Goal: Information Seeking & Learning: Learn about a topic

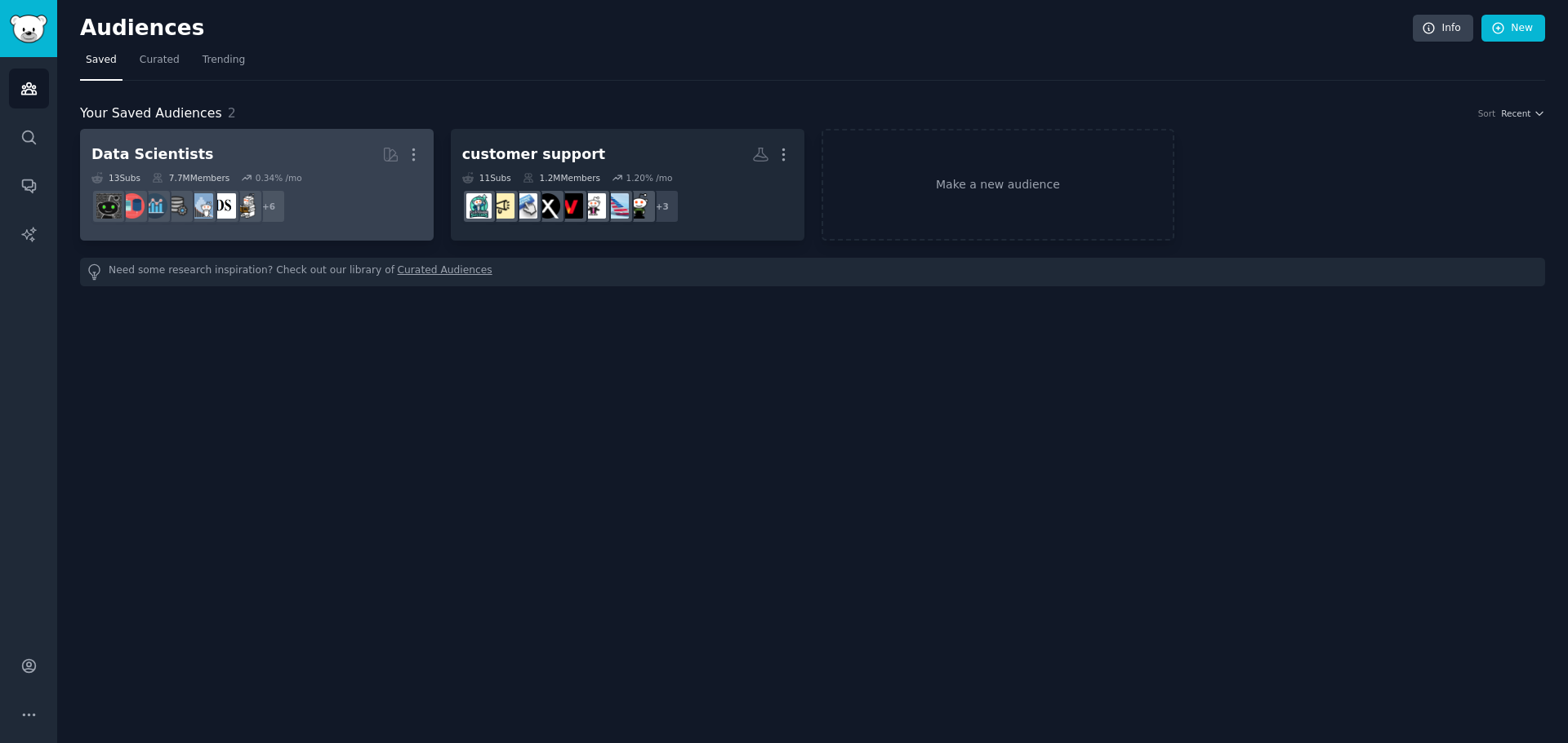
click at [326, 175] on div "13 Sub s 7.7M Members 0.34 % /mo" at bounding box center [257, 178] width 330 height 12
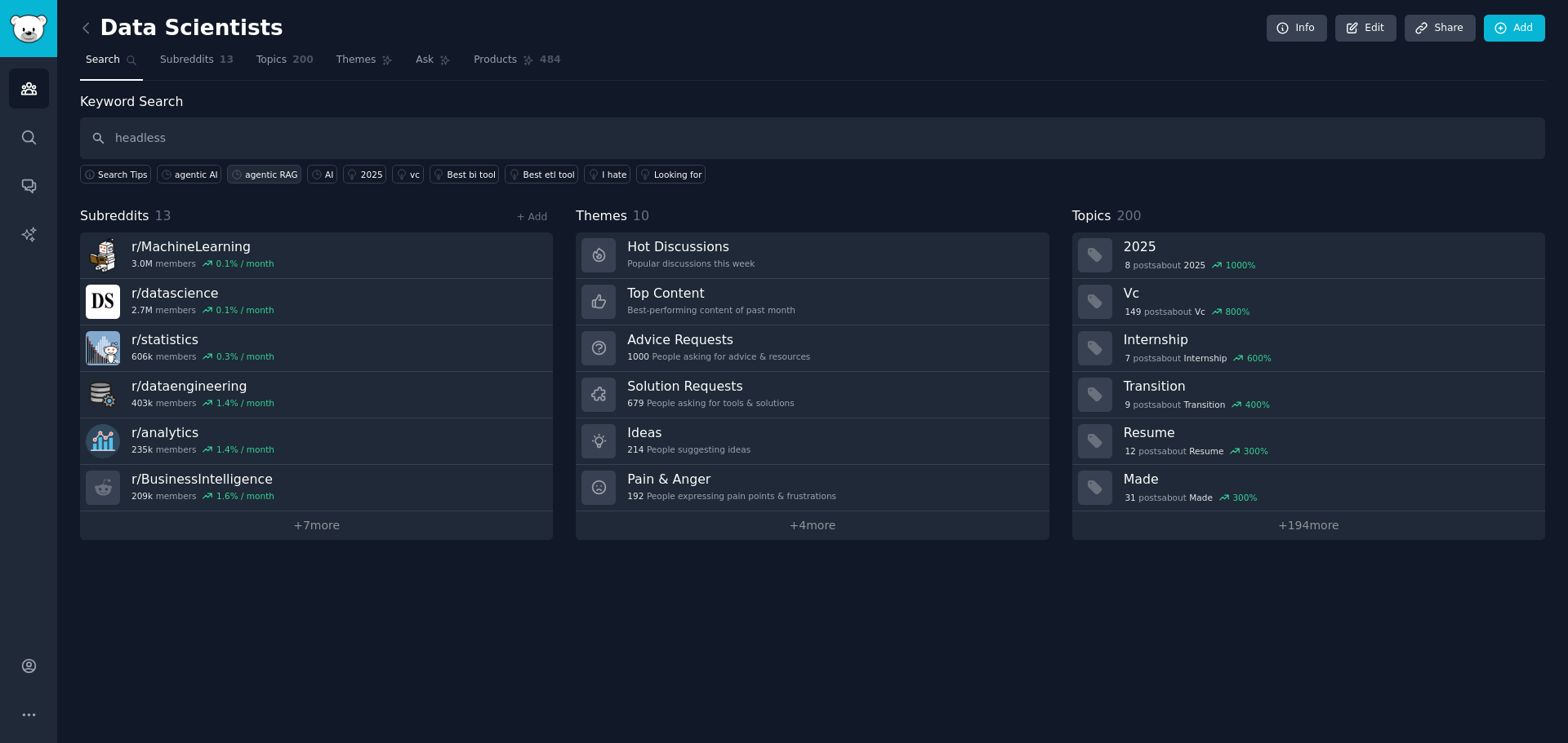
type input "headless"
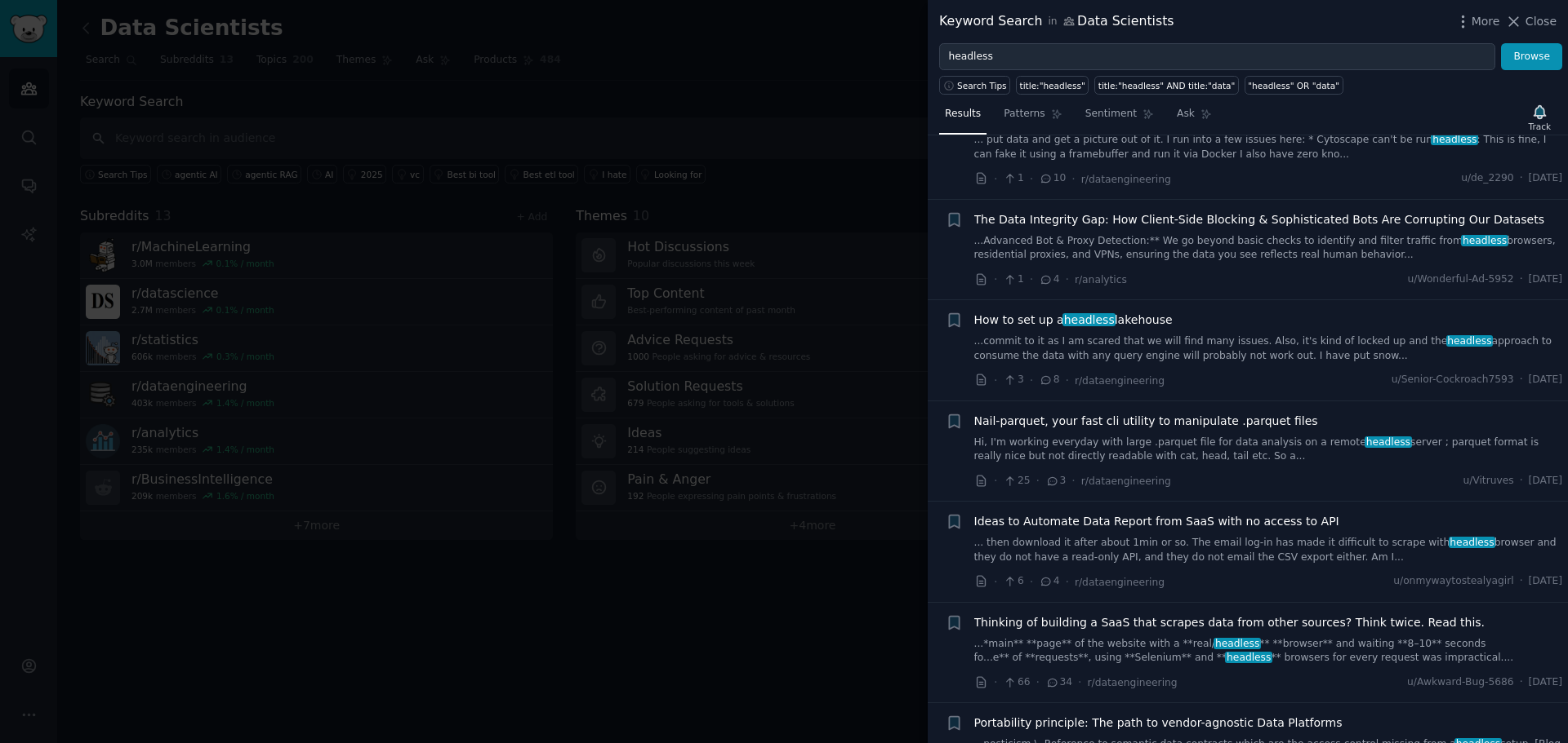
scroll to position [245, 0]
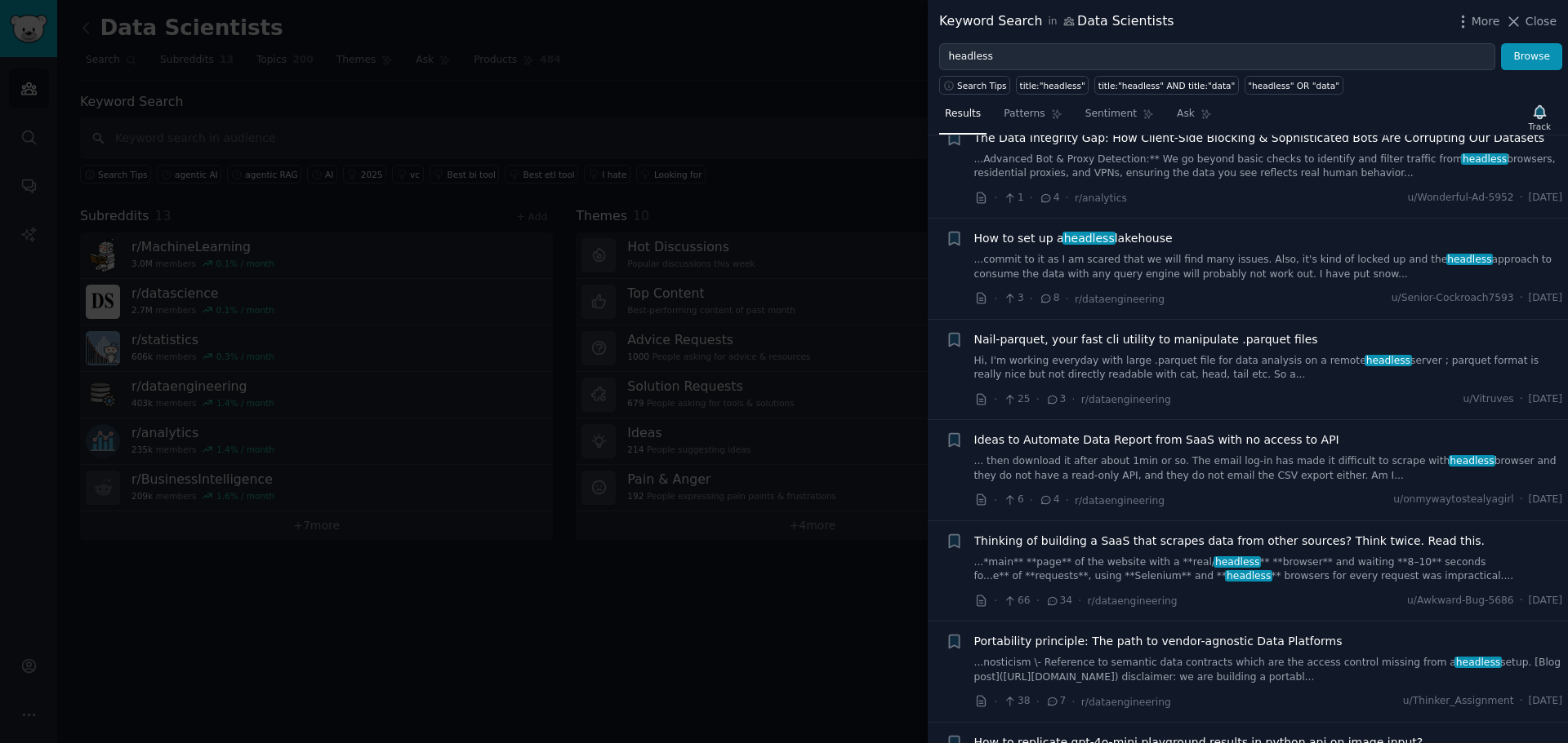
click at [775, 170] on div at bounding box center [784, 371] width 1568 height 743
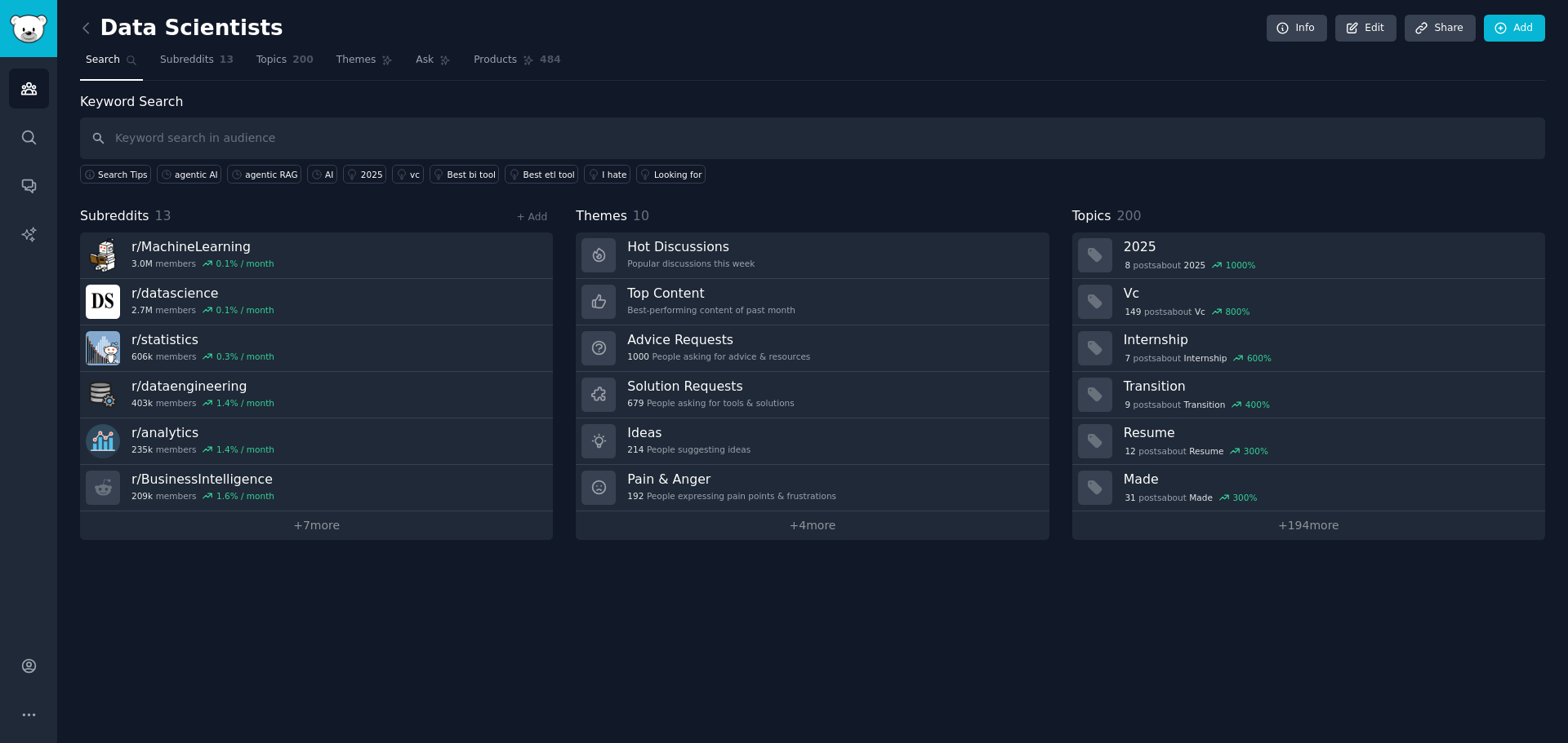
click at [85, 16] on link at bounding box center [90, 28] width 21 height 26
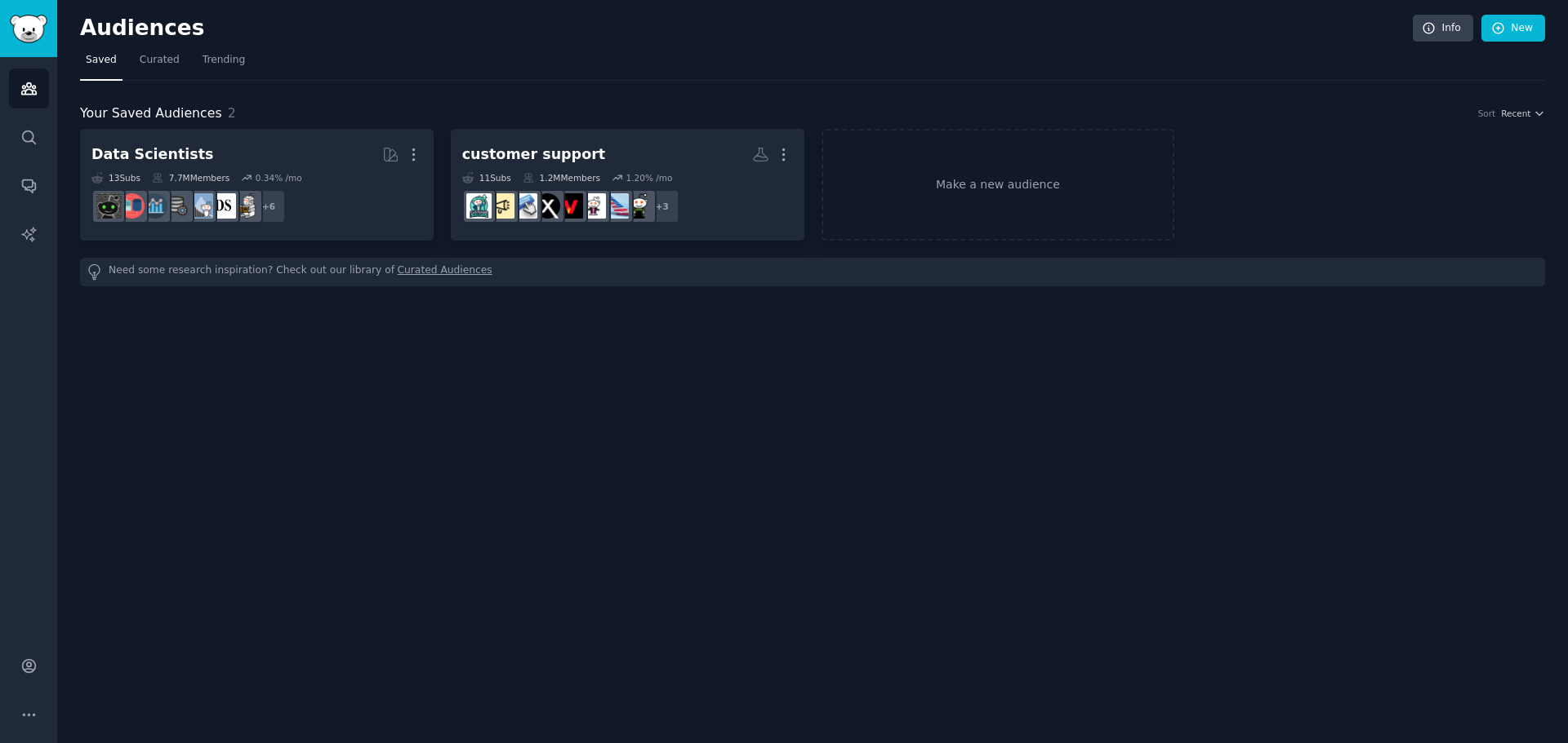
click at [406, 272] on link "Curated Audiences" at bounding box center [445, 272] width 95 height 18
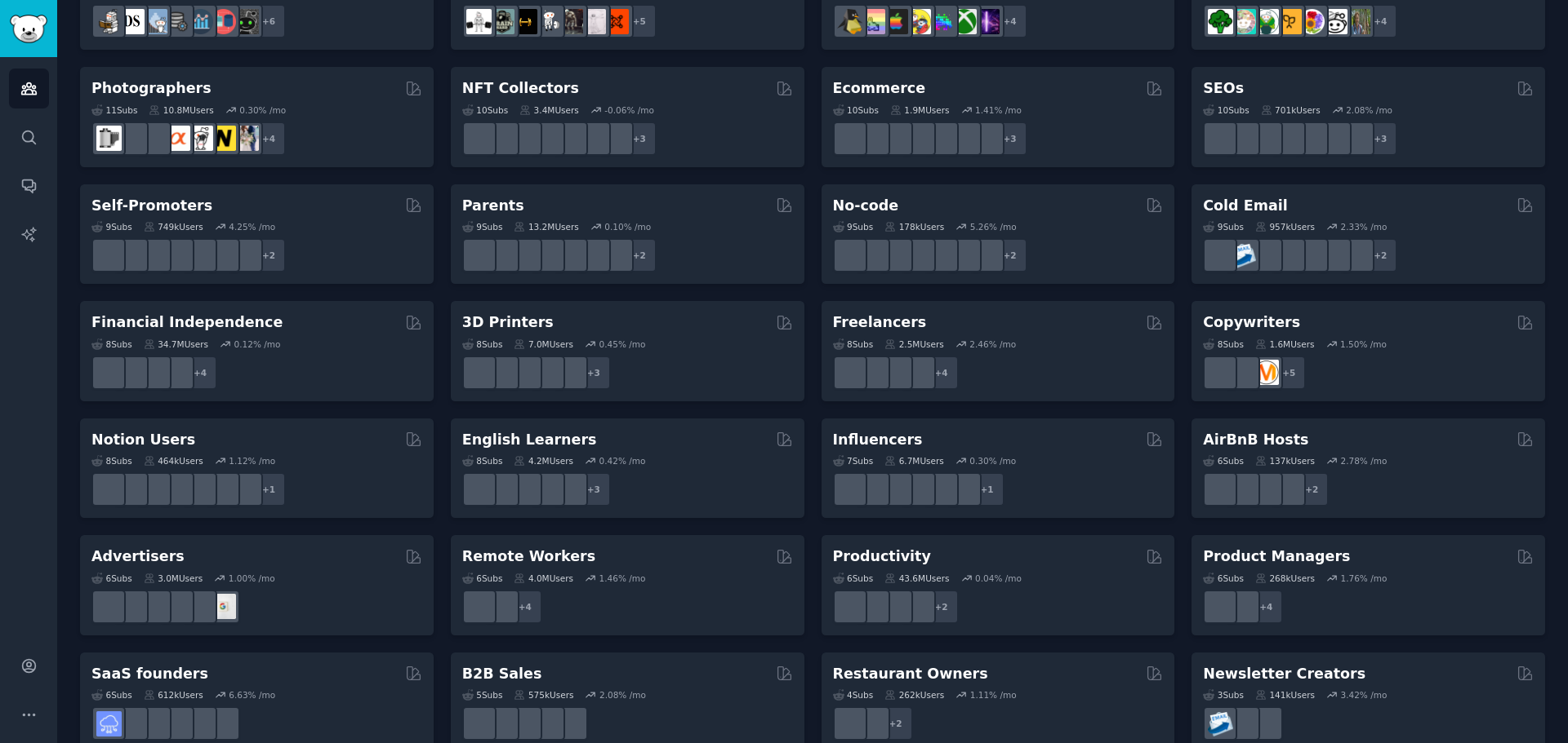
scroll to position [562, 0]
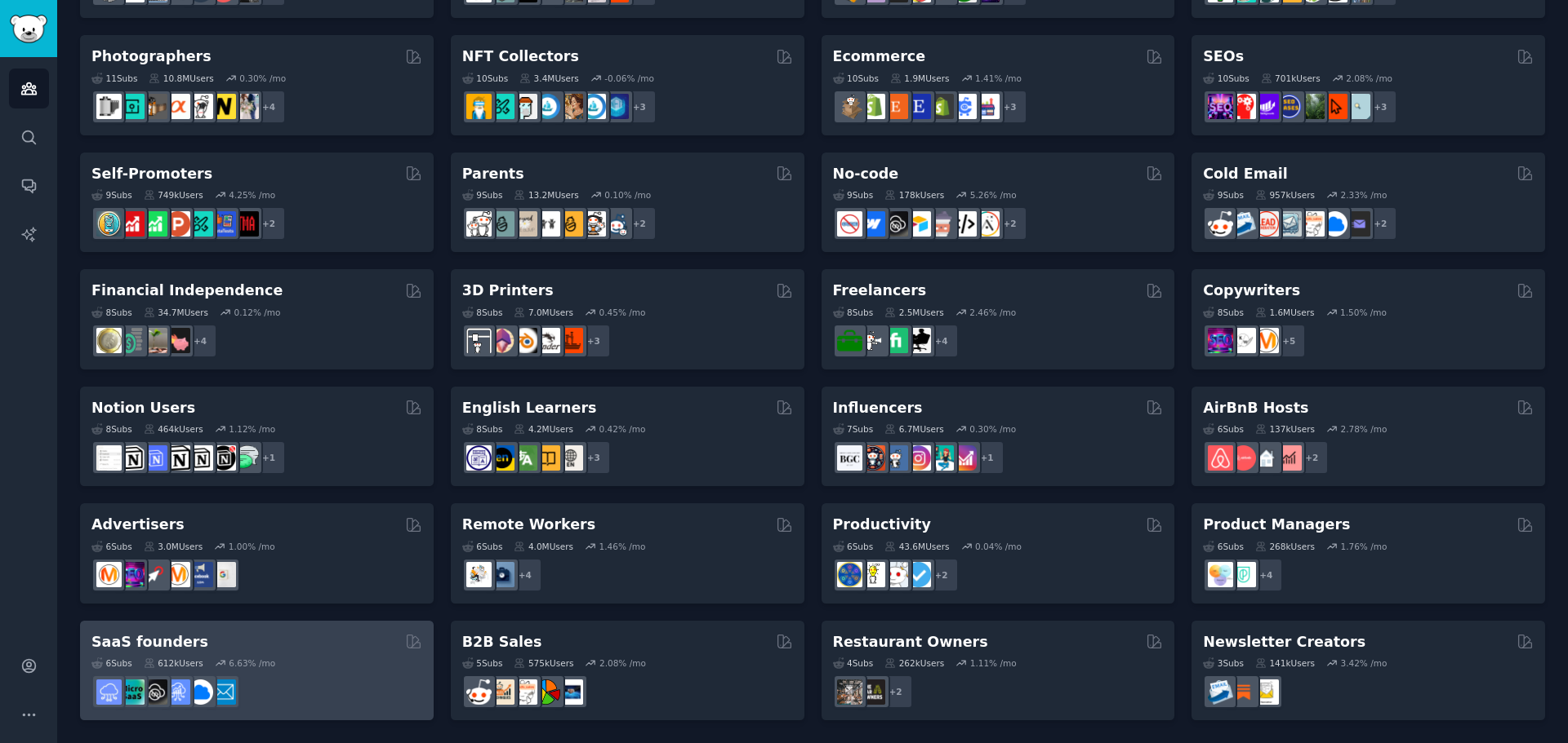
click at [320, 675] on div at bounding box center [257, 691] width 330 height 34
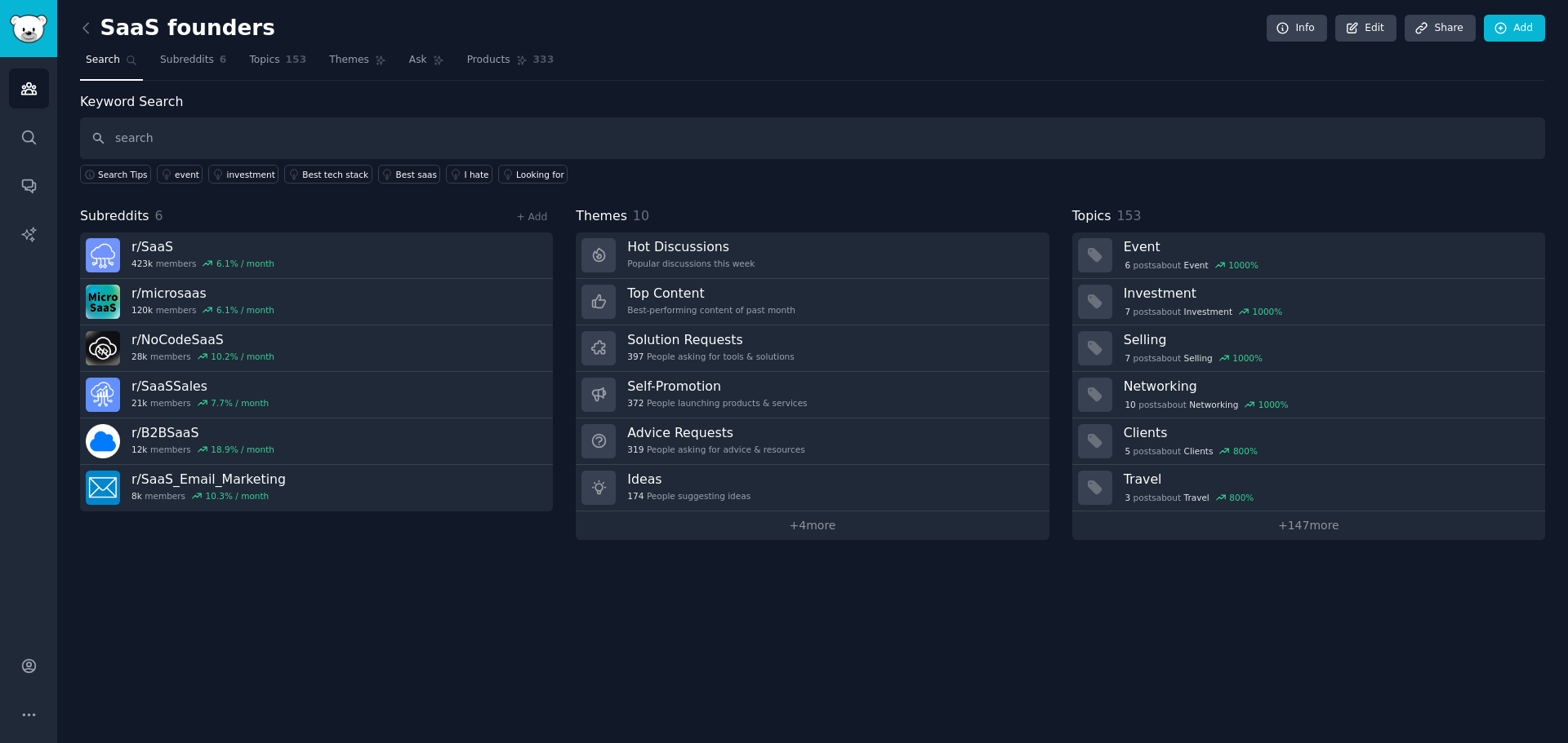
type input "search"
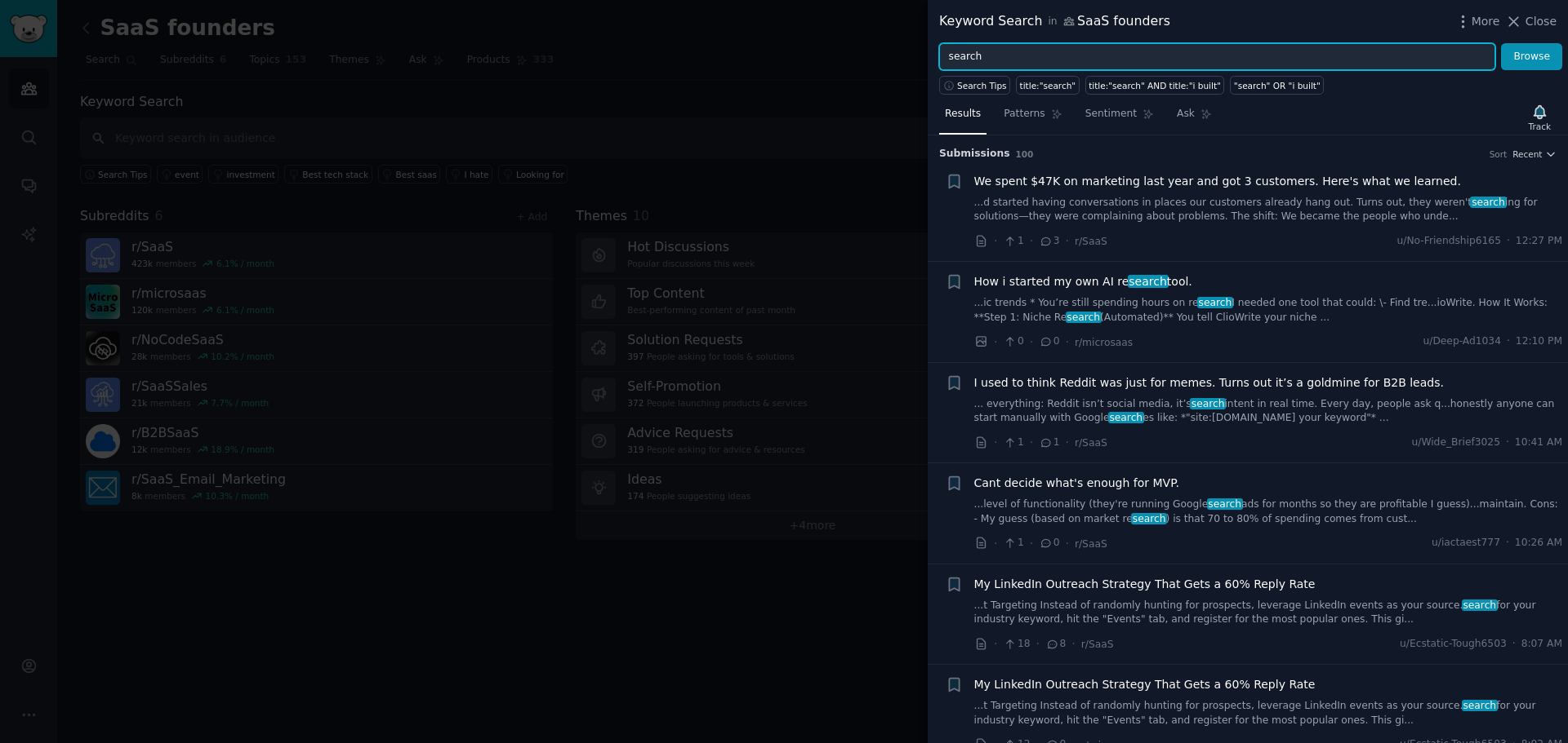
click at [1134, 53] on input "search" at bounding box center [1216, 57] width 556 height 27
click at [1501, 43] on button "Browse" at bounding box center [1531, 57] width 62 height 27
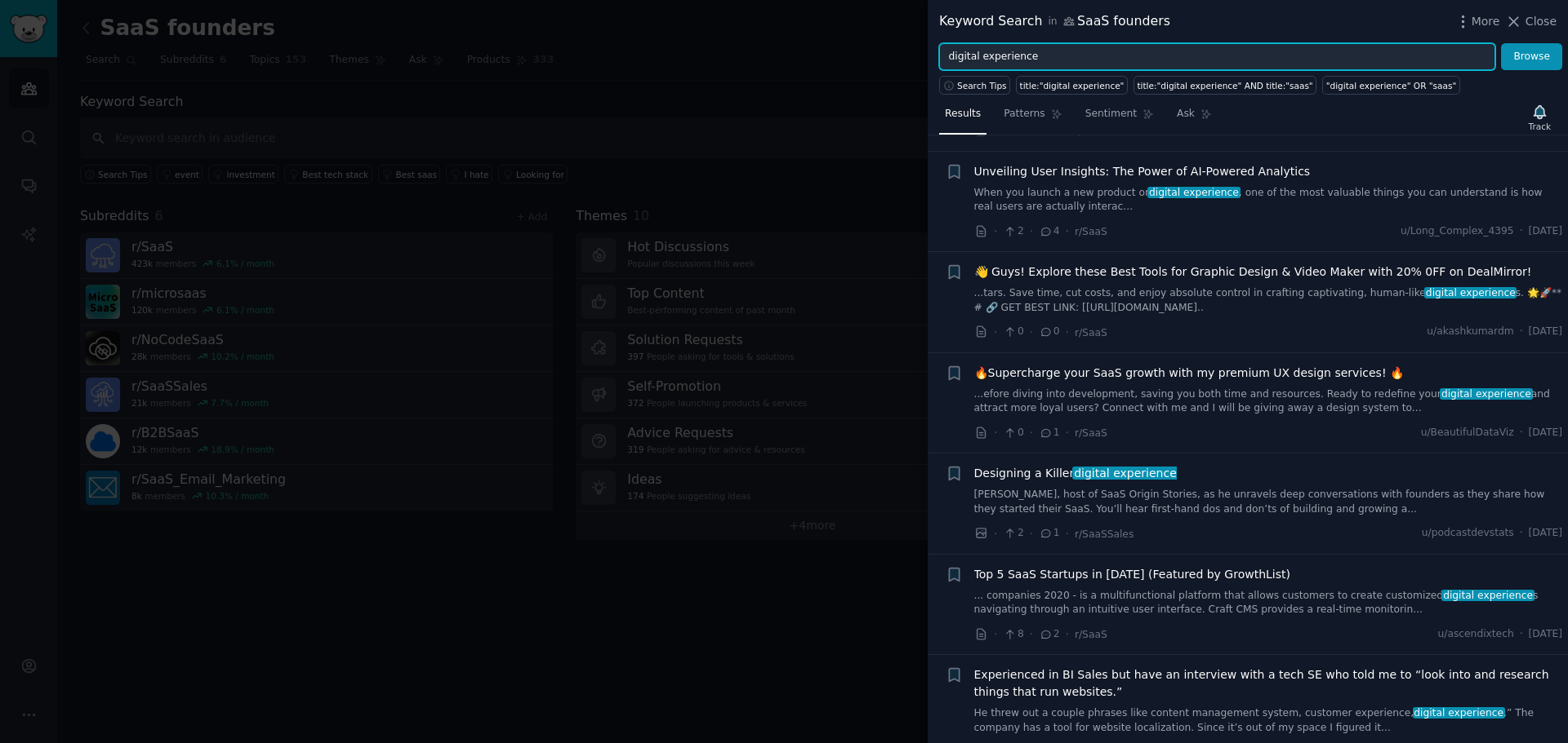
scroll to position [846, 0]
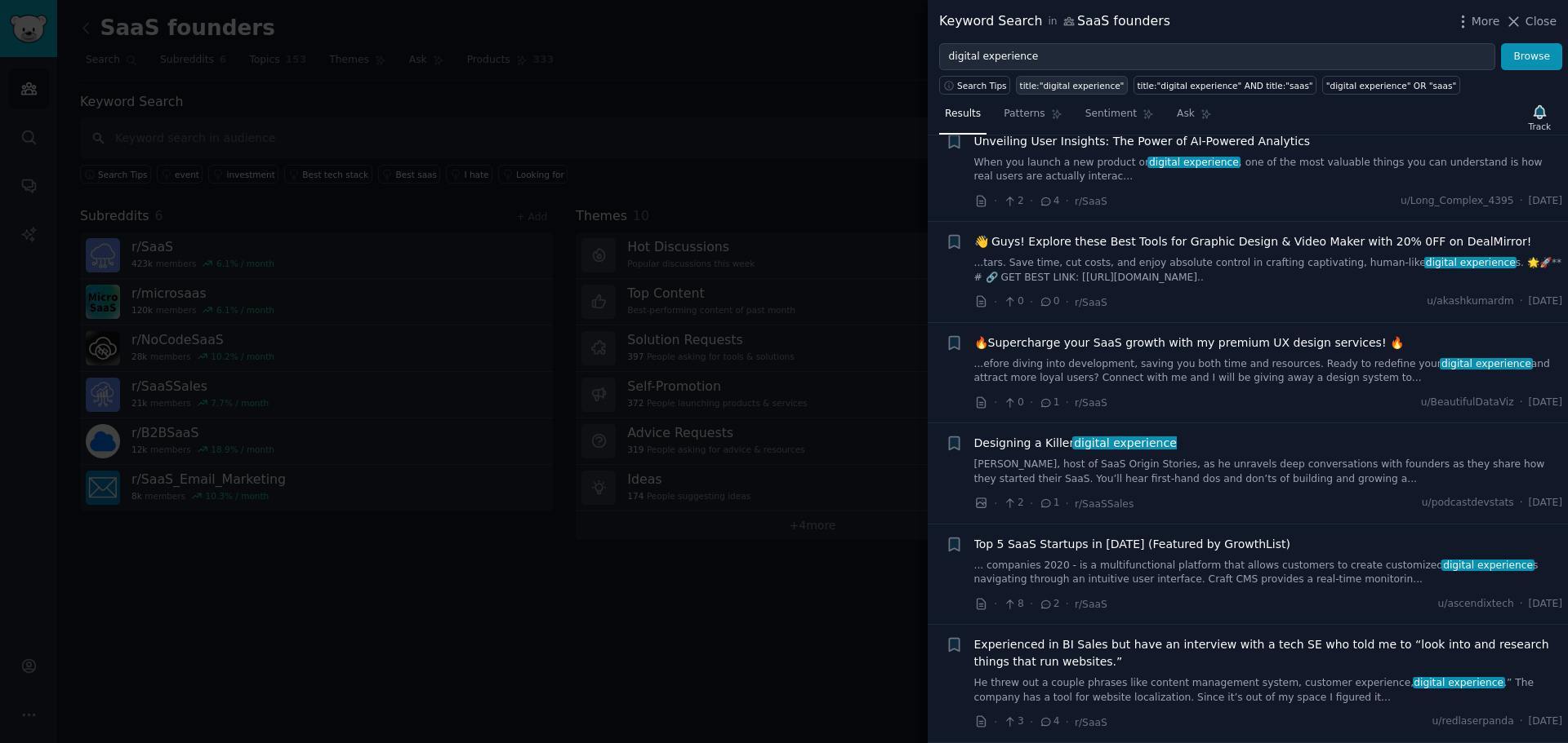
click at [1081, 84] on div "title:"digital experience"" at bounding box center [1072, 86] width 105 height 12
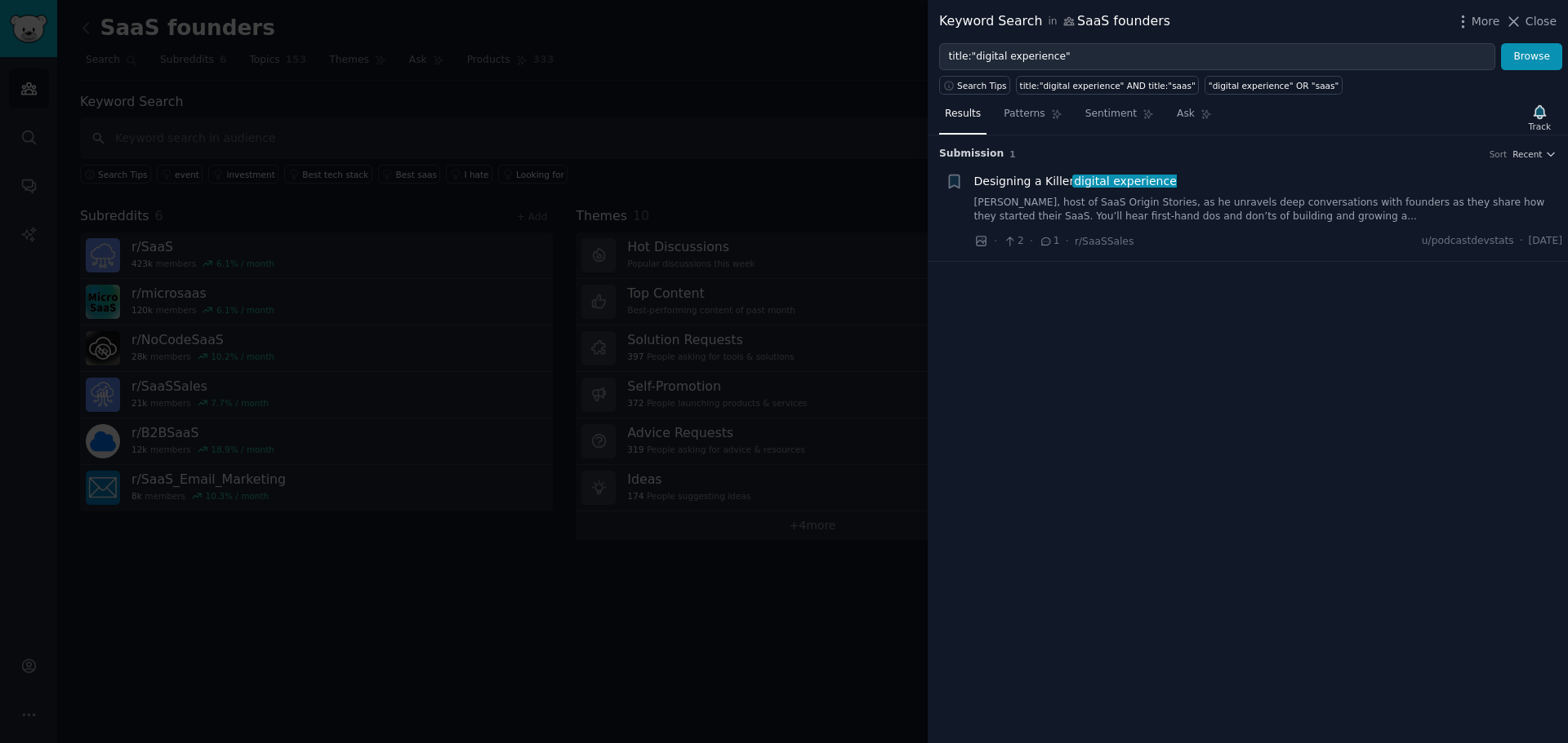
click at [1081, 84] on div "title:"digital experience" AND title:"saas"" at bounding box center [1108, 86] width 176 height 12
type input "title:"digital experience" AND title:"saas""
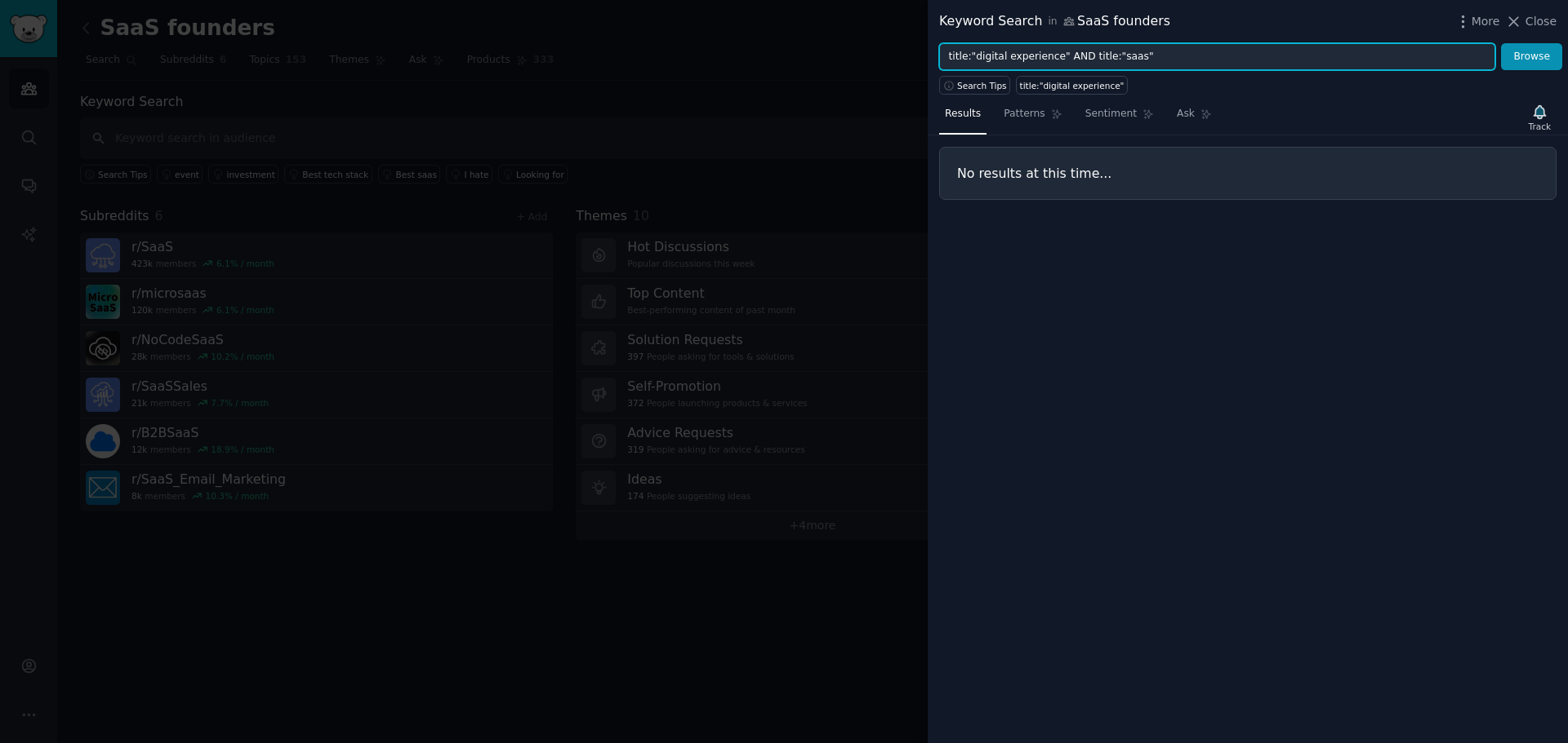
click at [1129, 53] on input "title:"digital experience" AND title:"saas"" at bounding box center [1216, 57] width 556 height 27
click at [1005, 53] on input "title:"digital experience" AND title:"saas"" at bounding box center [1216, 57] width 556 height 27
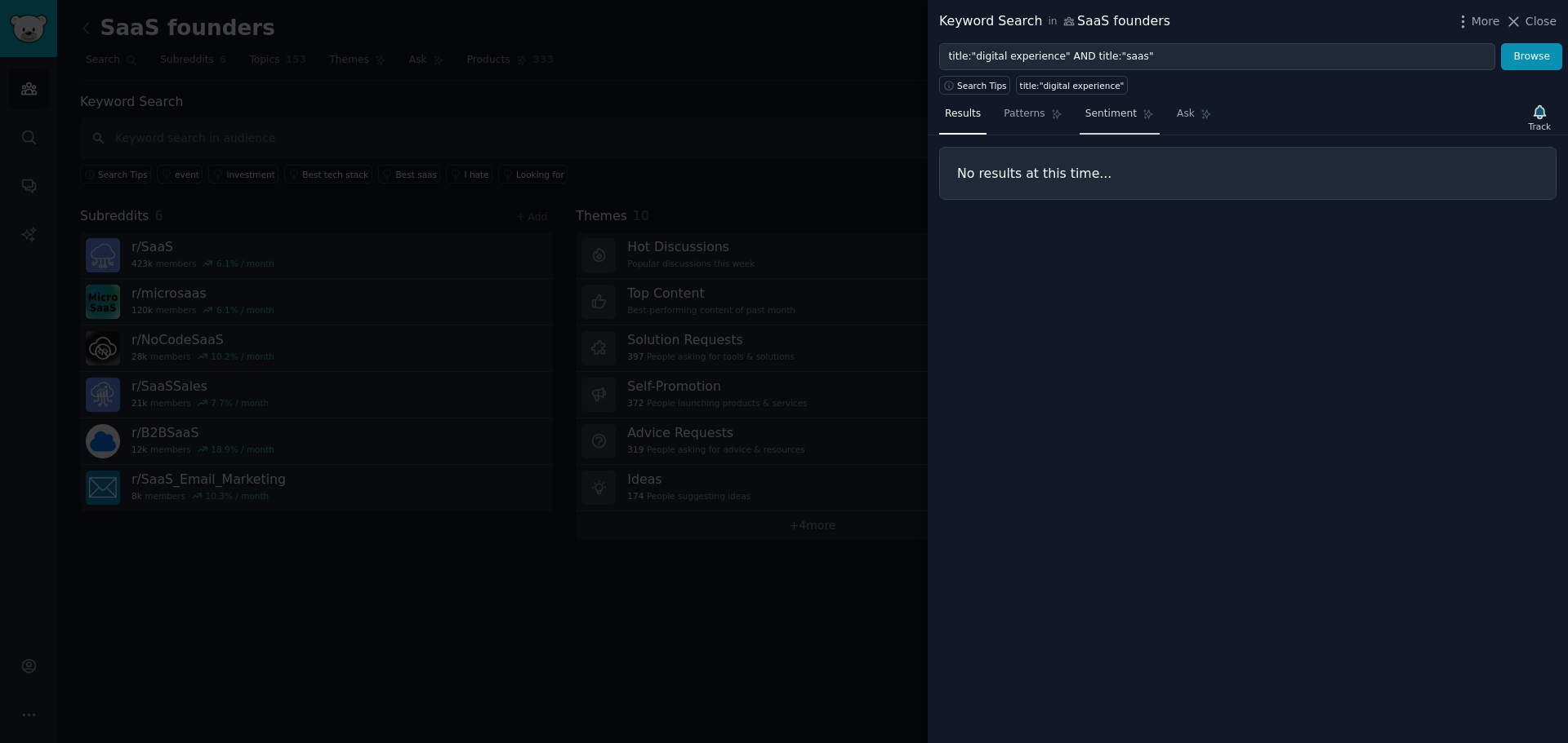
click at [1097, 111] on span "Sentiment" at bounding box center [1111, 113] width 52 height 15
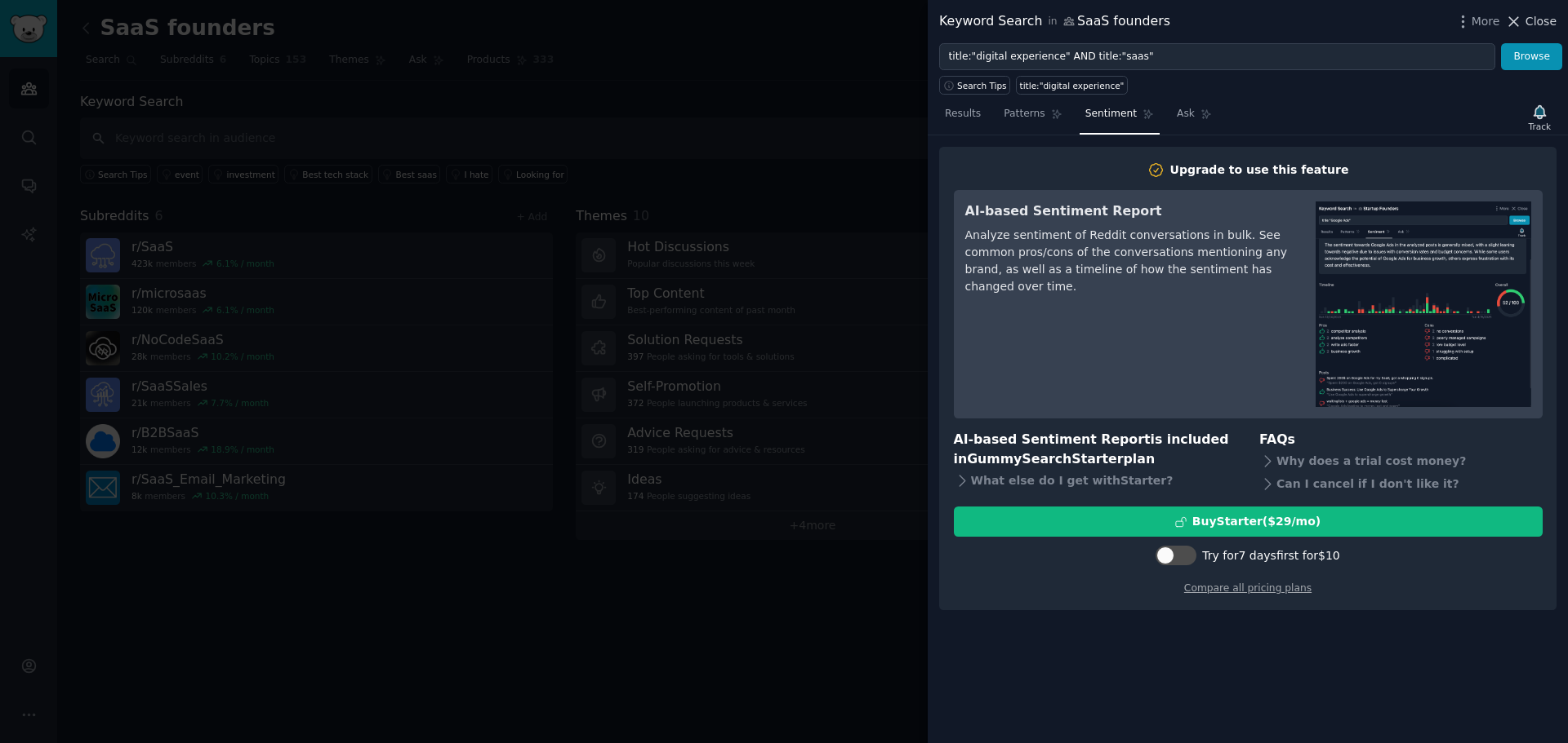
click at [1526, 28] on button "Close" at bounding box center [1530, 21] width 52 height 18
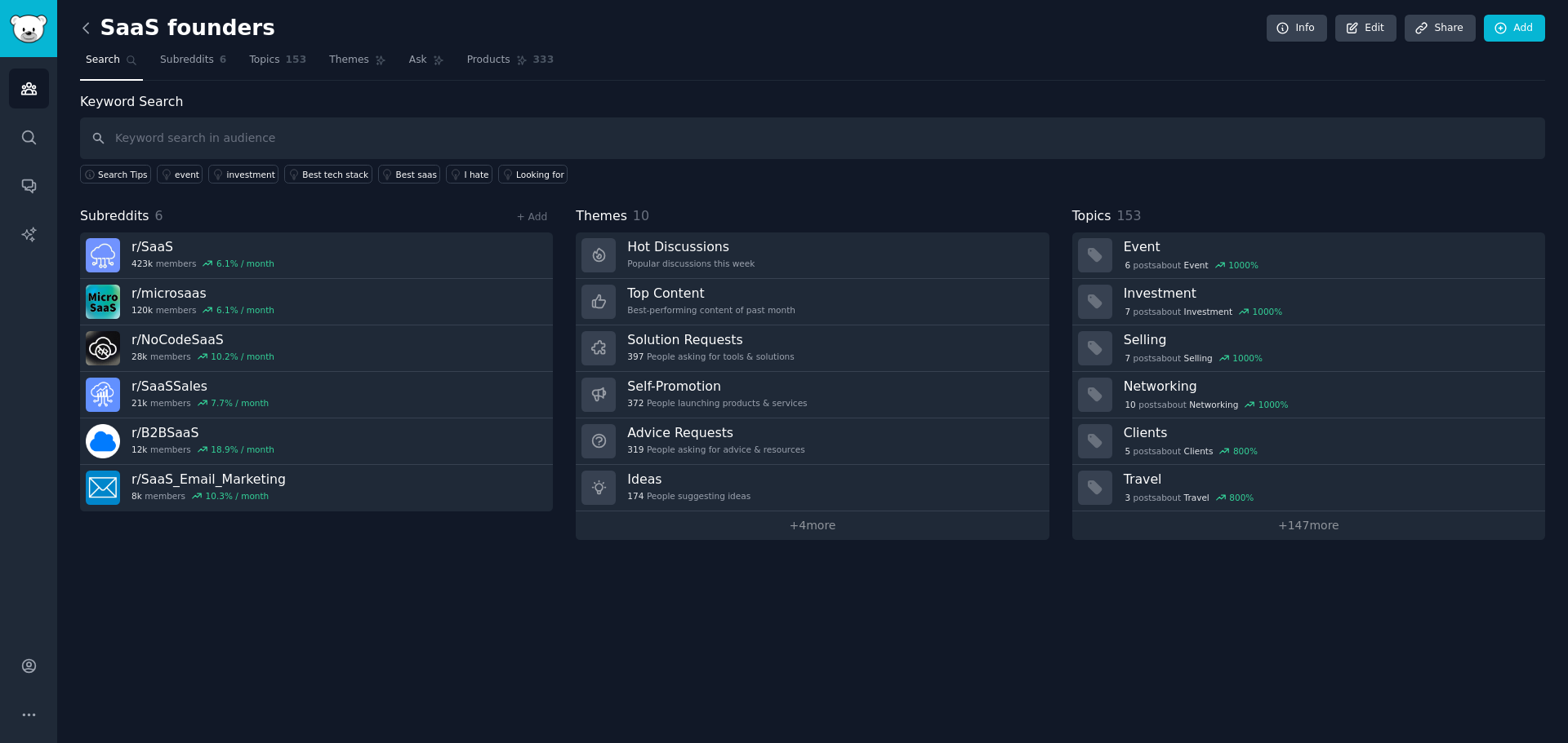
click at [87, 22] on icon at bounding box center [86, 28] width 18 height 18
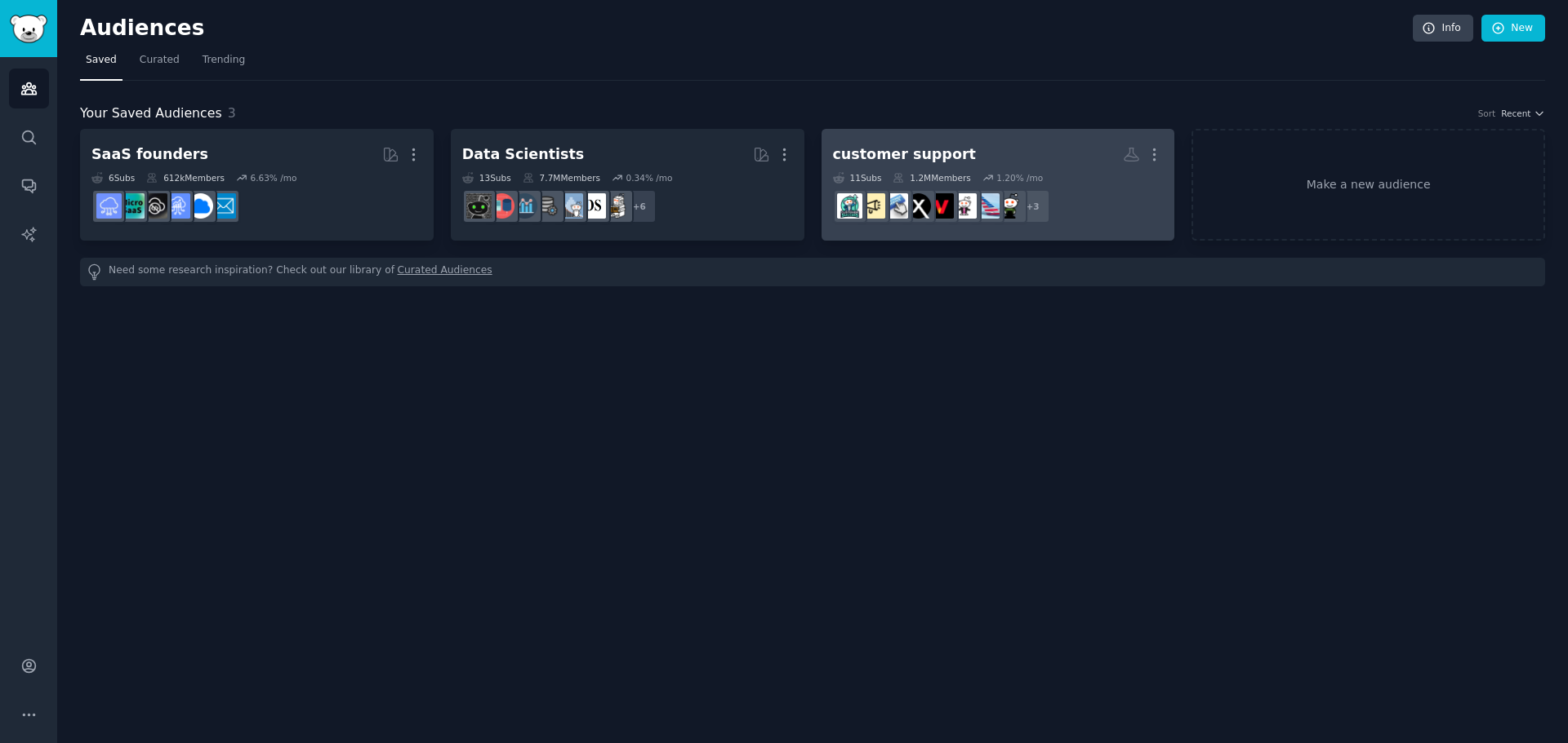
click at [996, 138] on link "customer support More 11 Sub s 1.2M Members 1.20 % /mo + 3" at bounding box center [998, 185] width 354 height 111
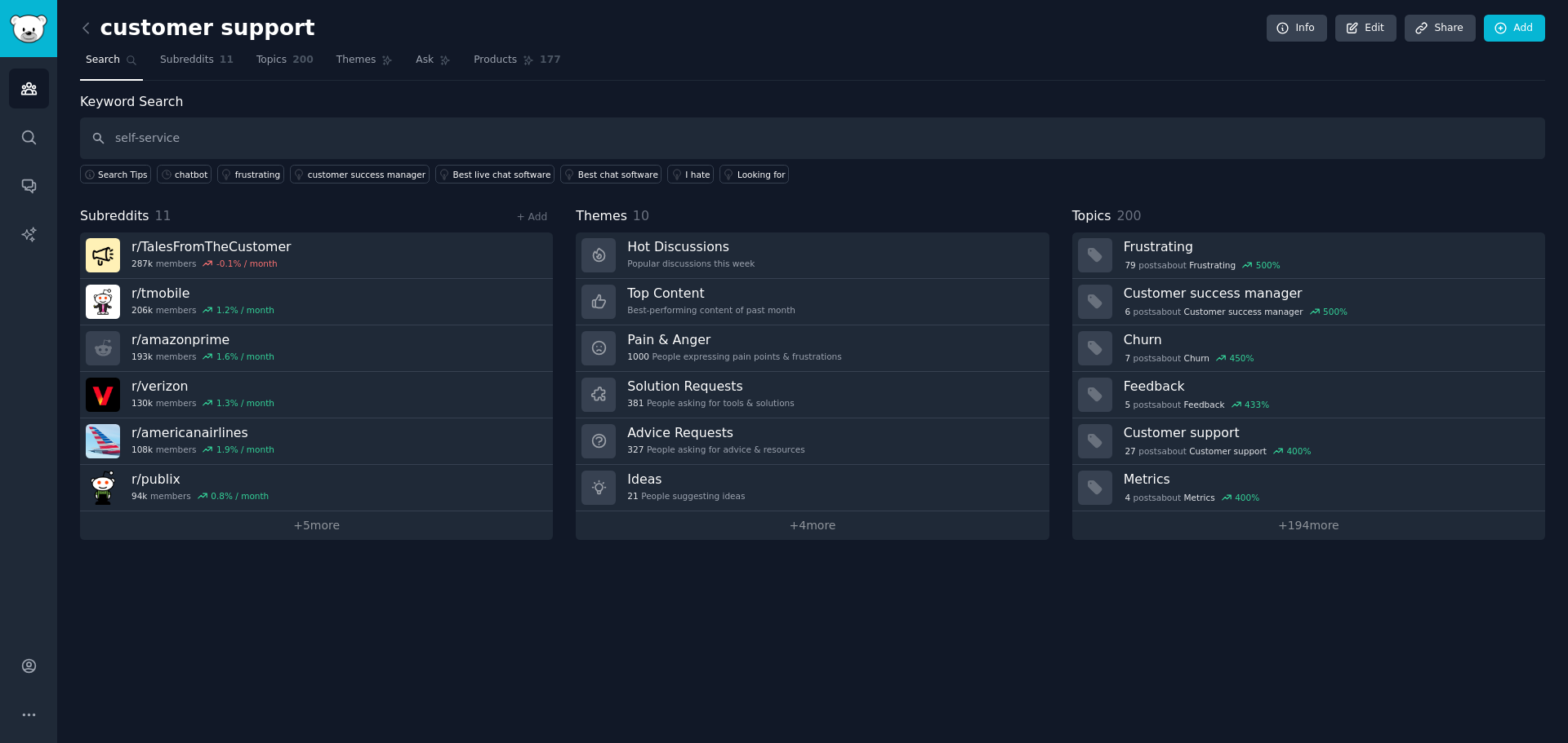
type input "self-service"
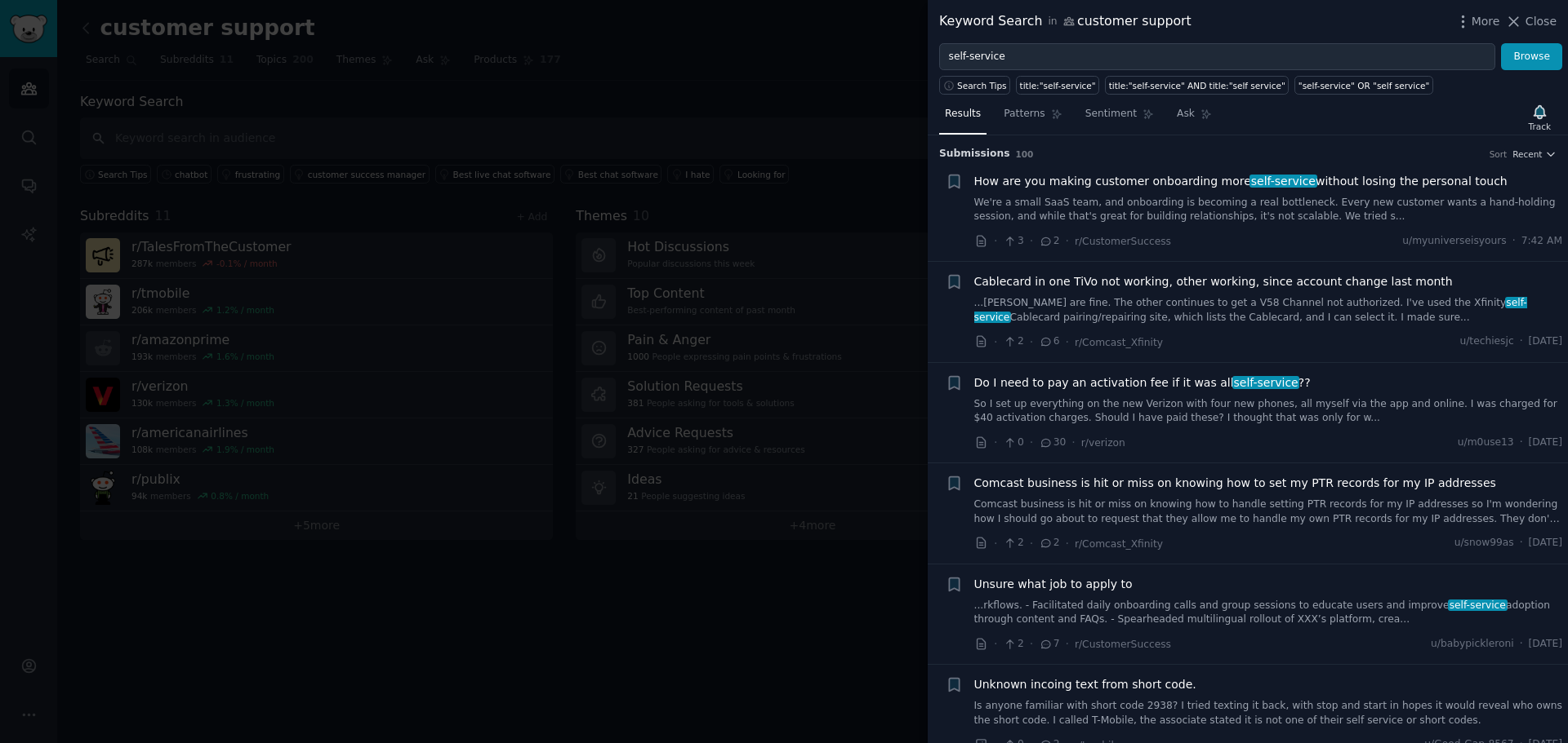
click at [1335, 211] on link "We're a small SaaS team, and onboarding is becoming a real bottleneck. Every ne…" at bounding box center [1268, 210] width 589 height 28
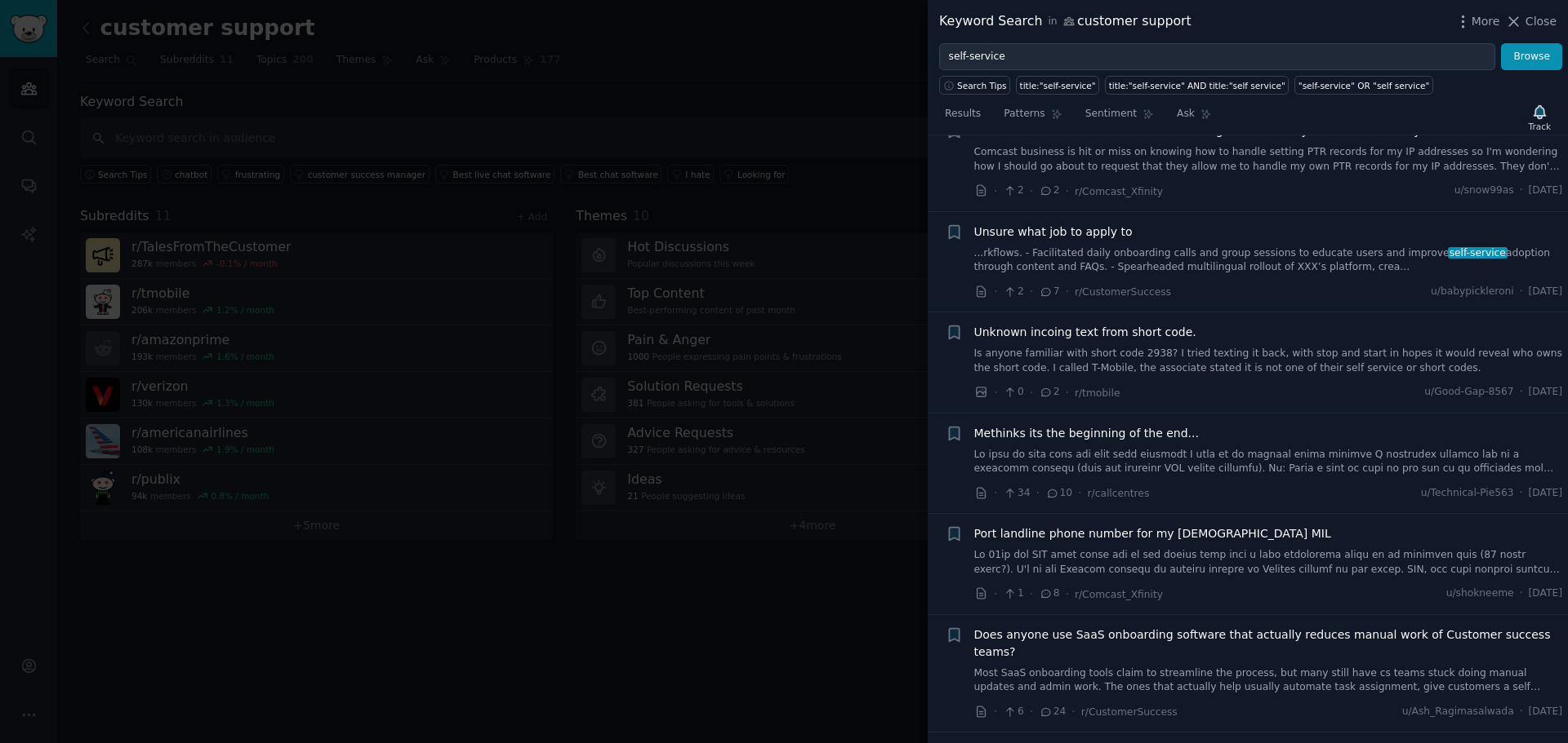
scroll to position [679, 0]
